Goal: Information Seeking & Learning: Learn about a topic

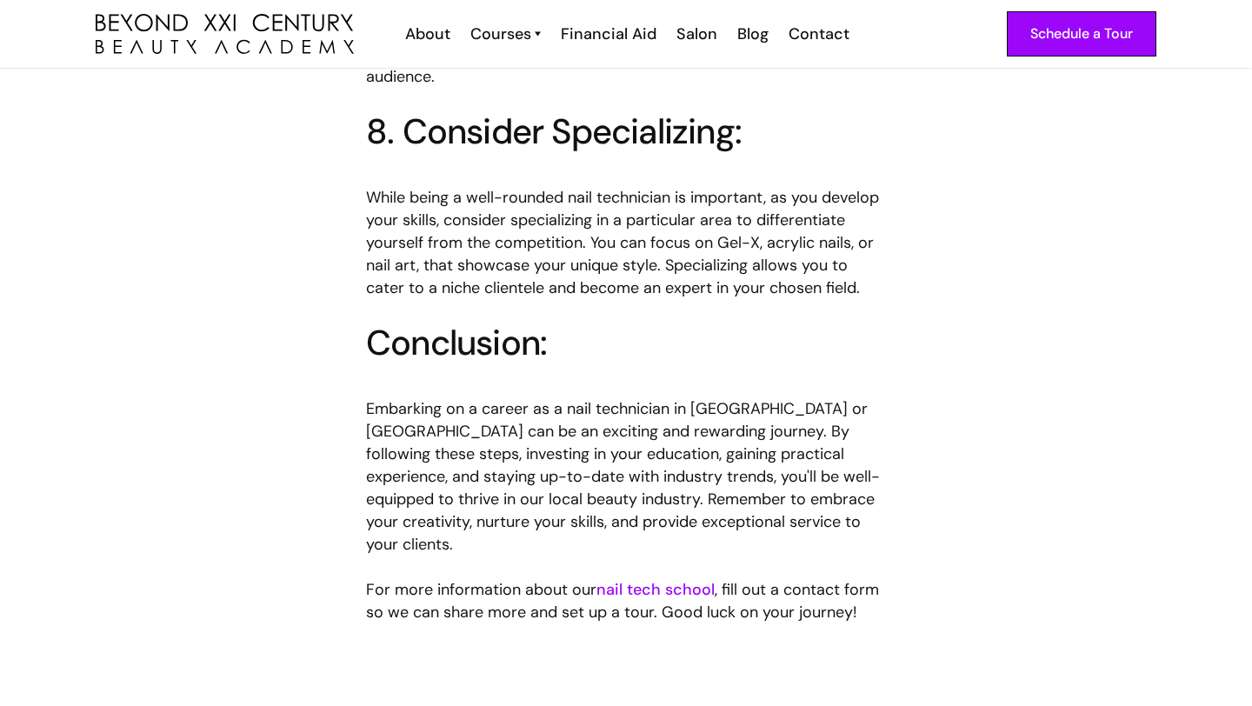
scroll to position [2856, 0]
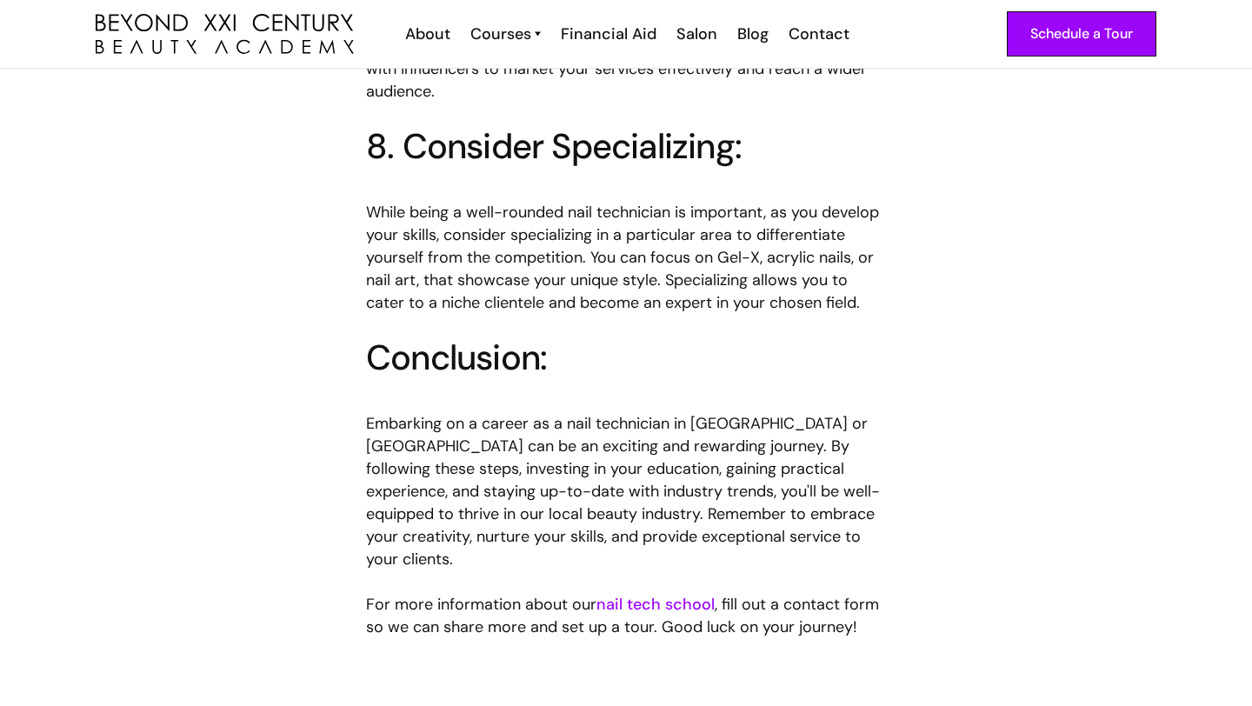
click at [625, 594] on link "nail tech school" at bounding box center [656, 604] width 118 height 21
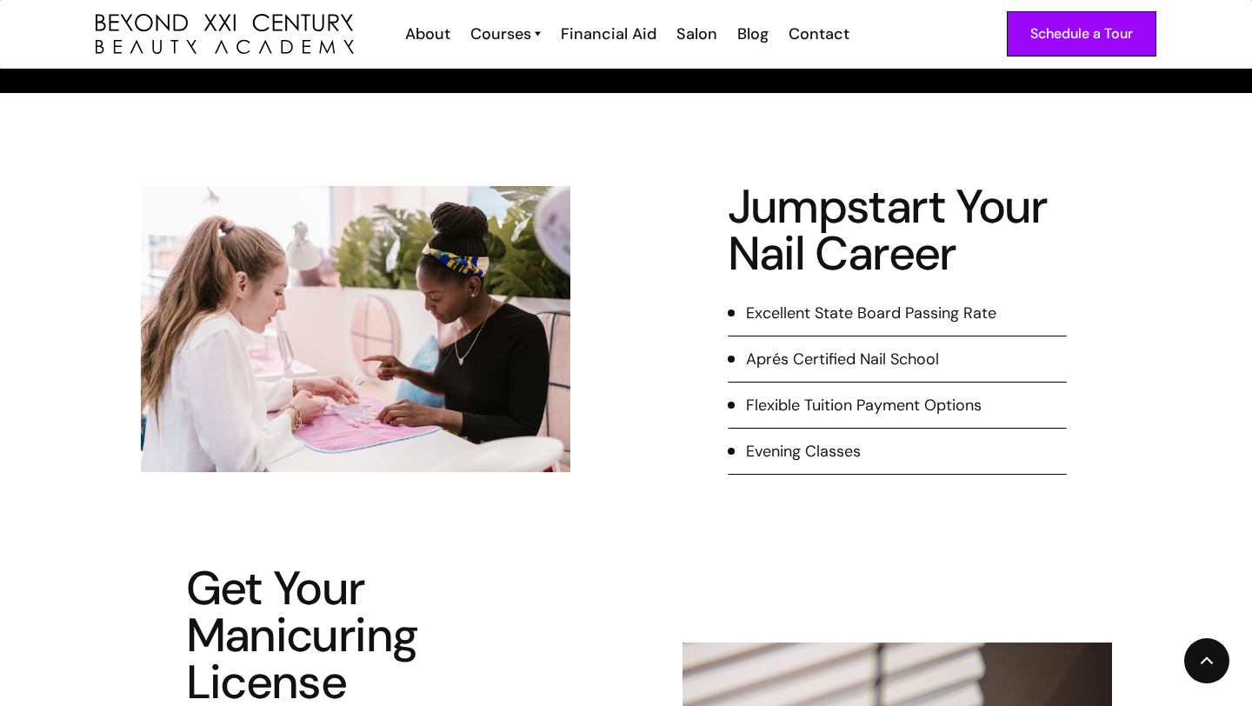
scroll to position [293, 0]
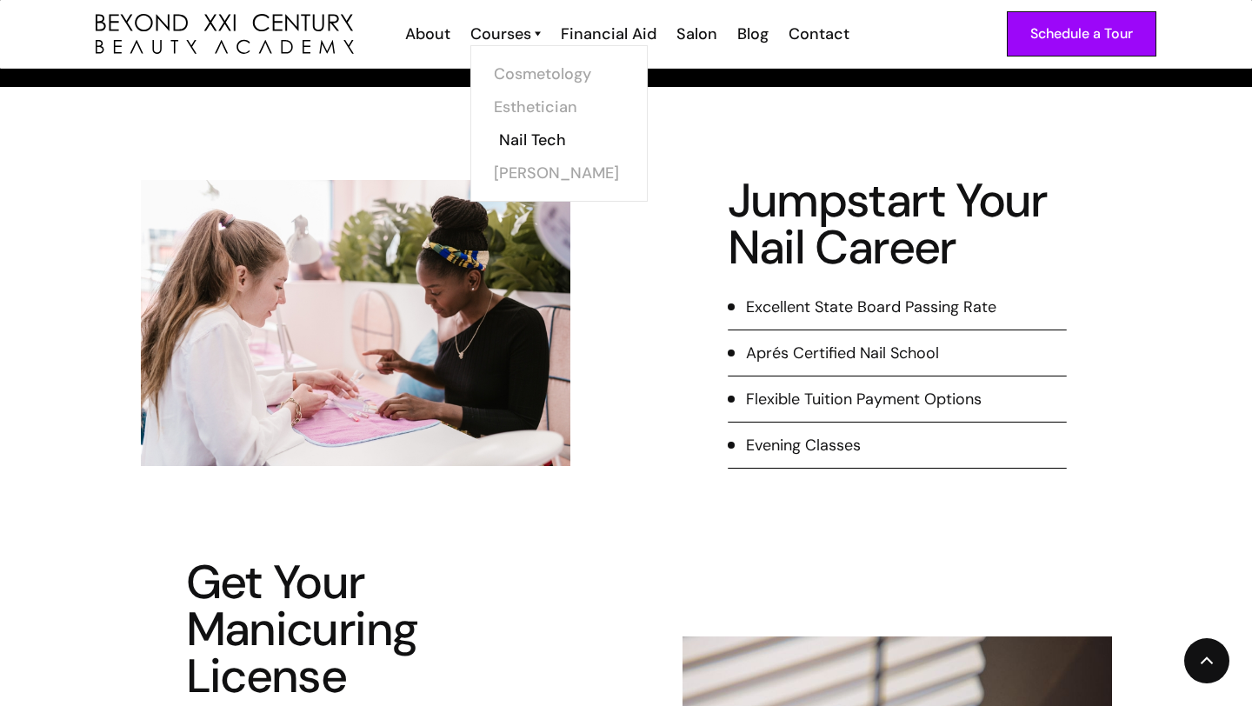
click at [534, 143] on link "Nail Tech" at bounding box center [564, 139] width 130 height 33
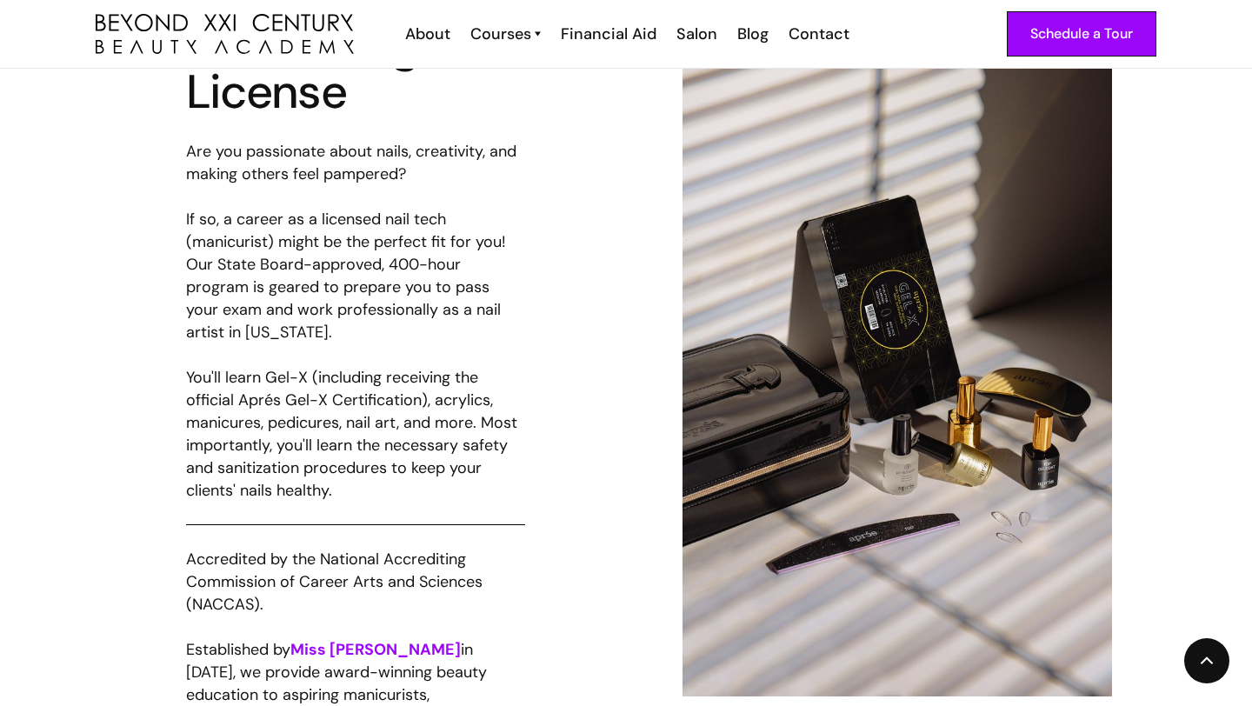
scroll to position [878, 0]
